Goal: Navigation & Orientation: Find specific page/section

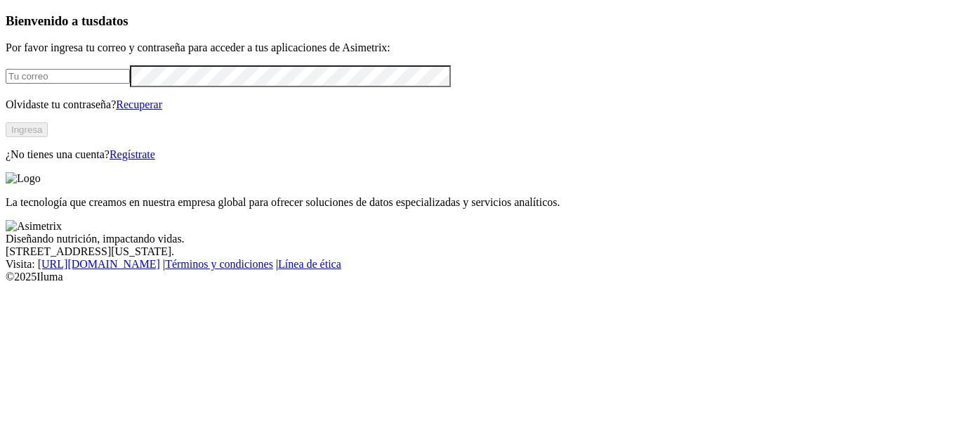
type input "[PERSON_NAME][EMAIL_ADDRESS][PERSON_NAME][DOMAIN_NAME]"
click at [48, 137] on button "Ingresa" at bounding box center [27, 129] width 42 height 15
